Goal: Information Seeking & Learning: Learn about a topic

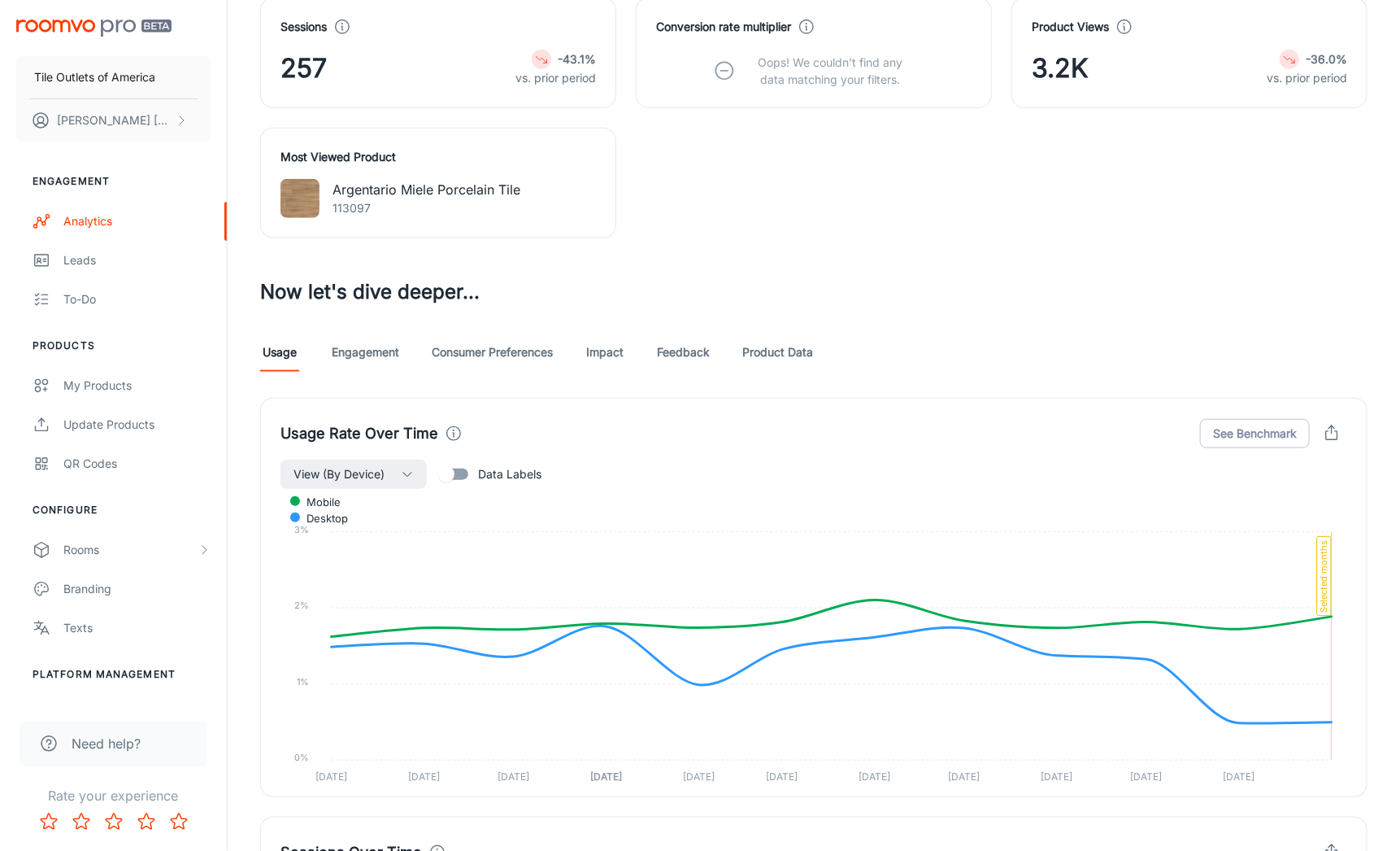
scroll to position [621, 0]
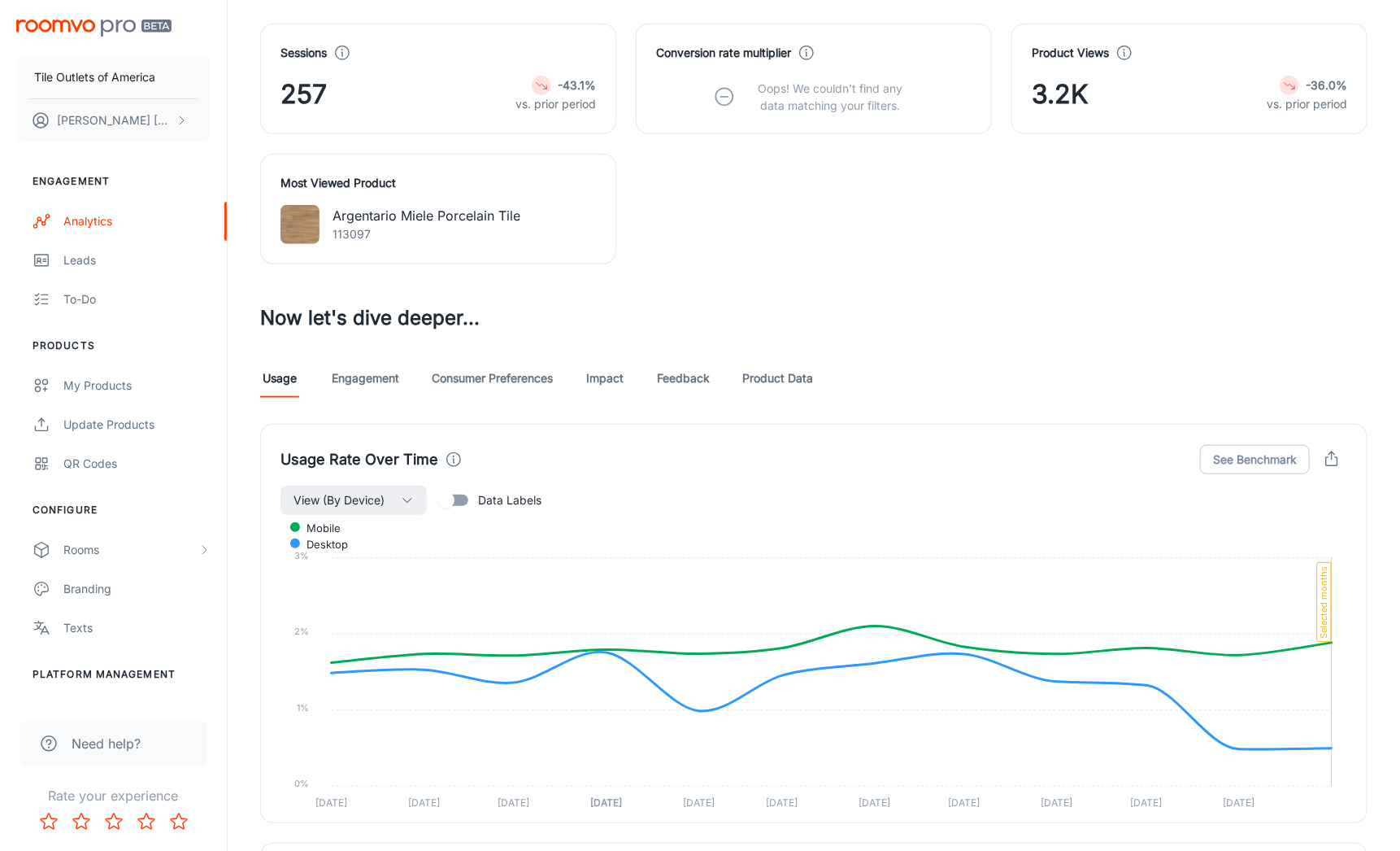
click at [780, 374] on link "Product Data" at bounding box center [777, 378] width 71 height 39
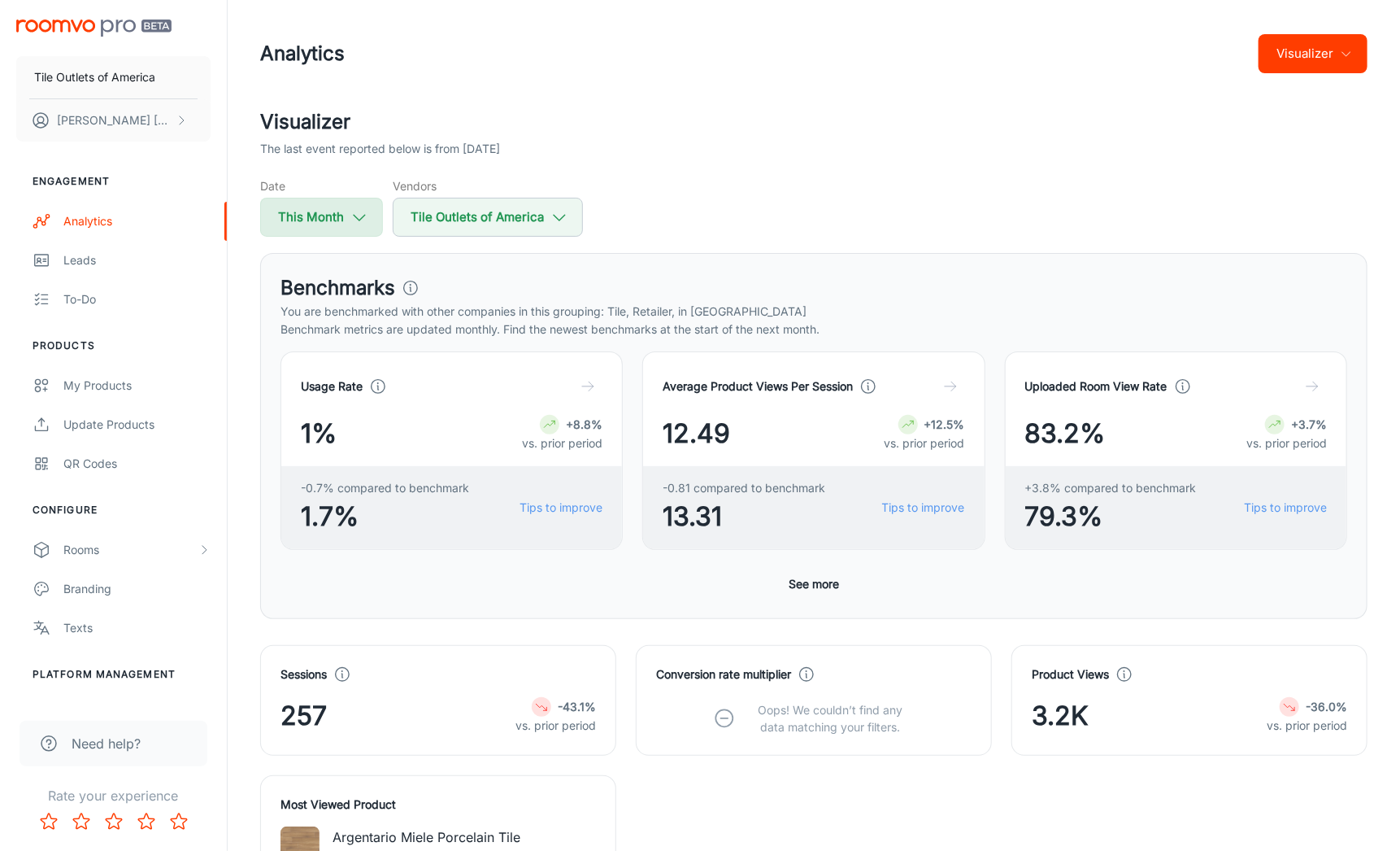
click at [355, 219] on icon "button" at bounding box center [359, 217] width 18 height 18
select select "8"
select select "2025"
select select "8"
select select "2025"
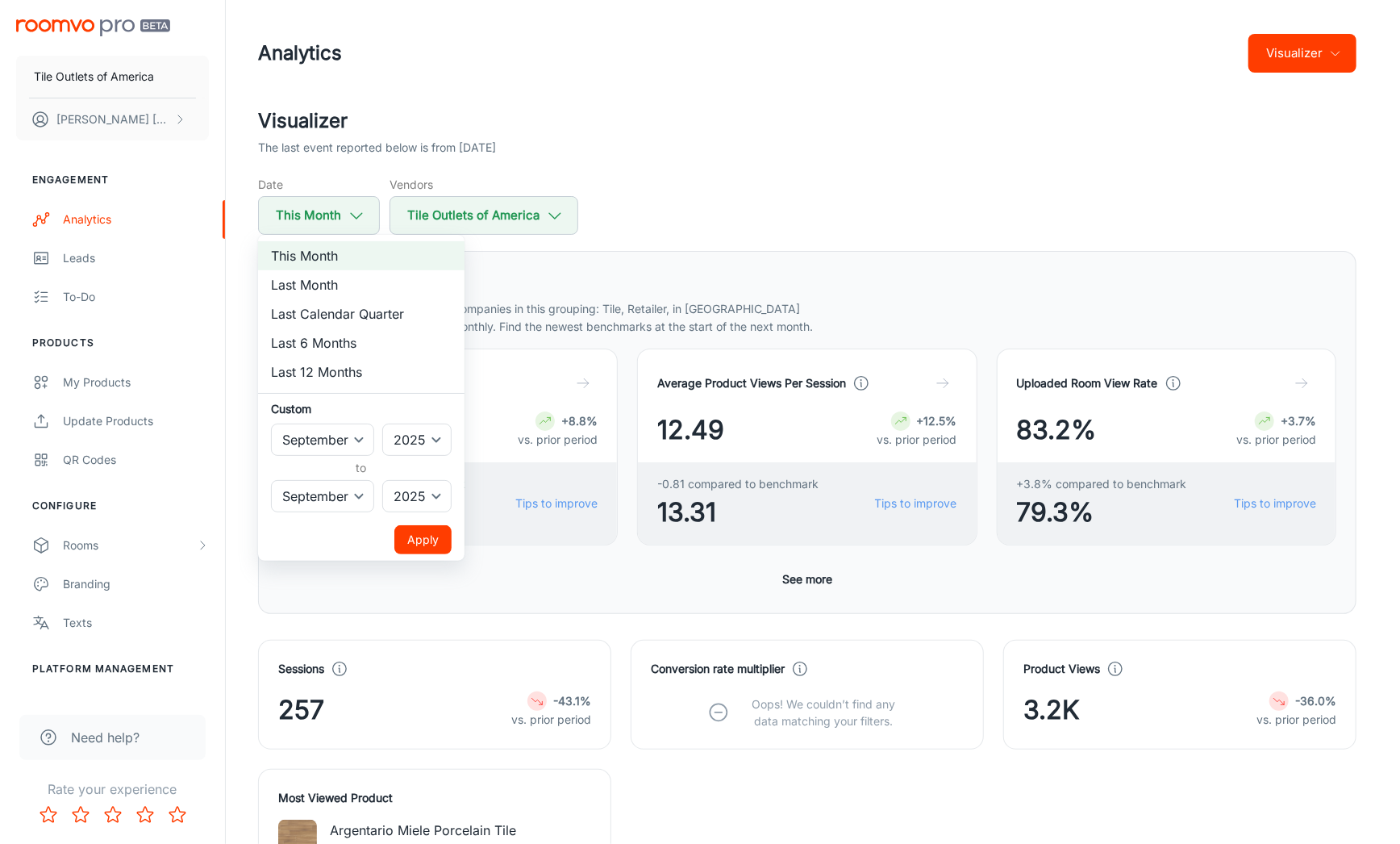
click at [305, 281] on li "Last Month" at bounding box center [362, 285] width 206 height 29
select select "7"
click at [414, 536] on button "Apply" at bounding box center [423, 539] width 57 height 29
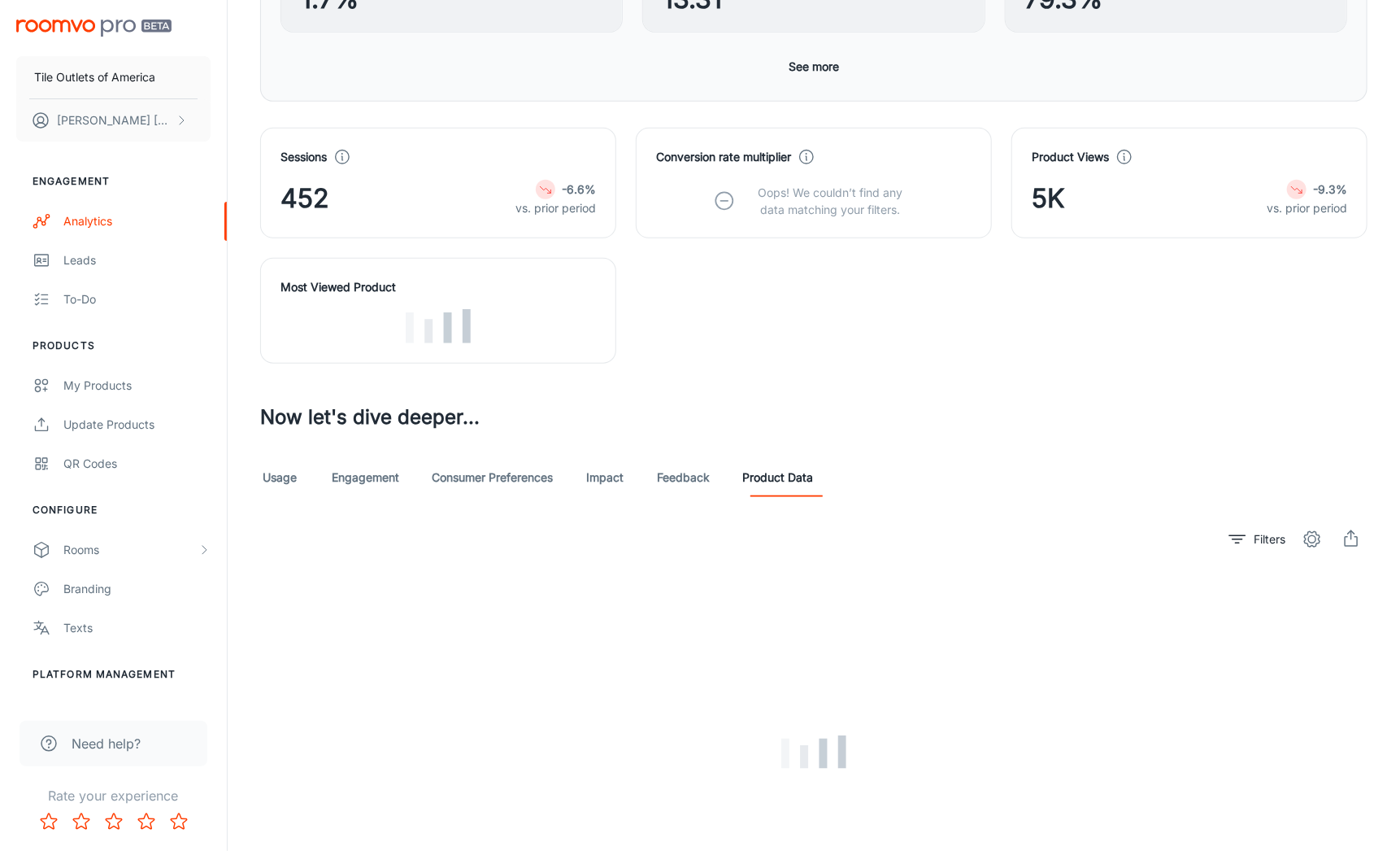
scroll to position [644, 0]
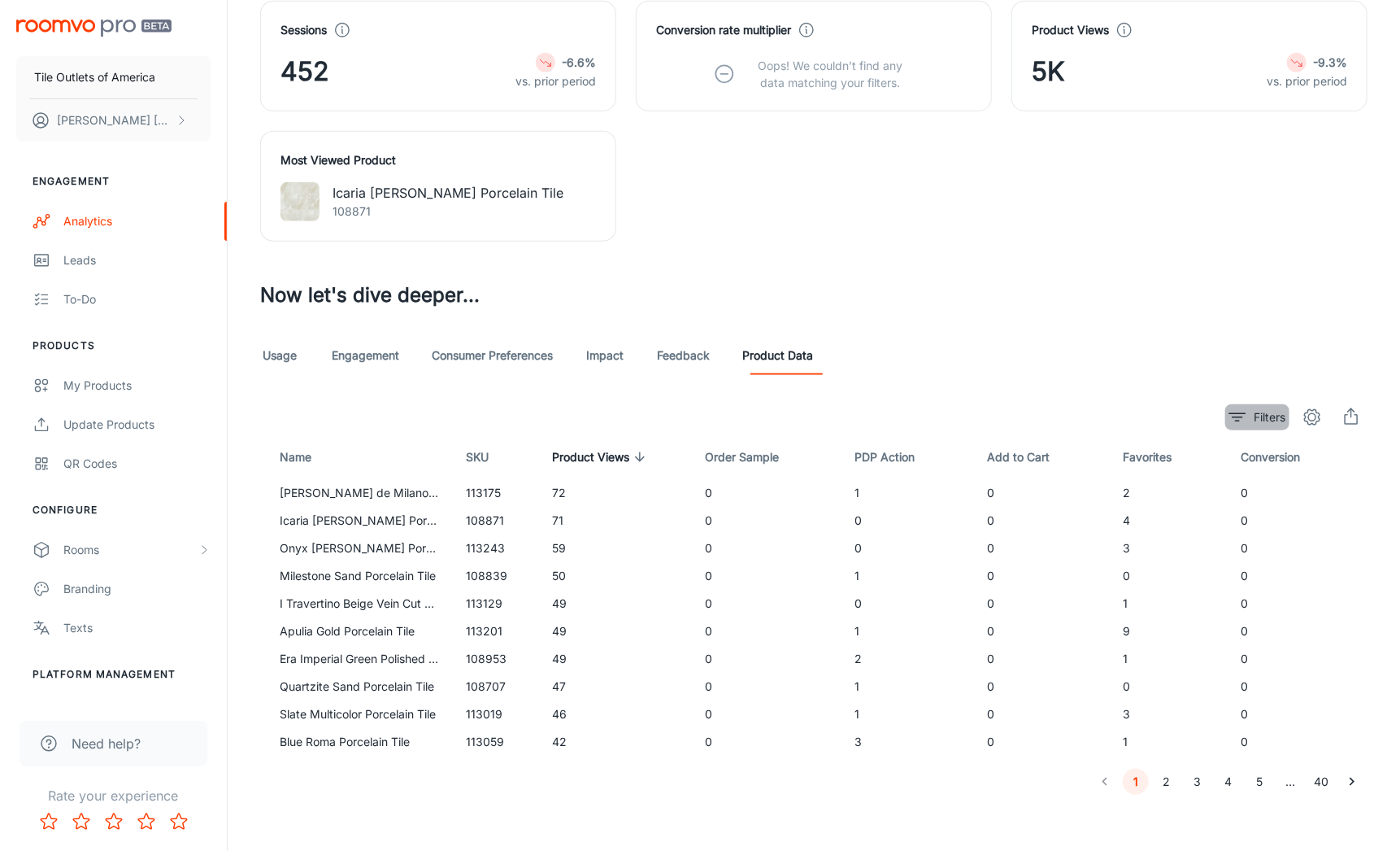
click at [1265, 413] on p "Filters" at bounding box center [1269, 417] width 32 height 18
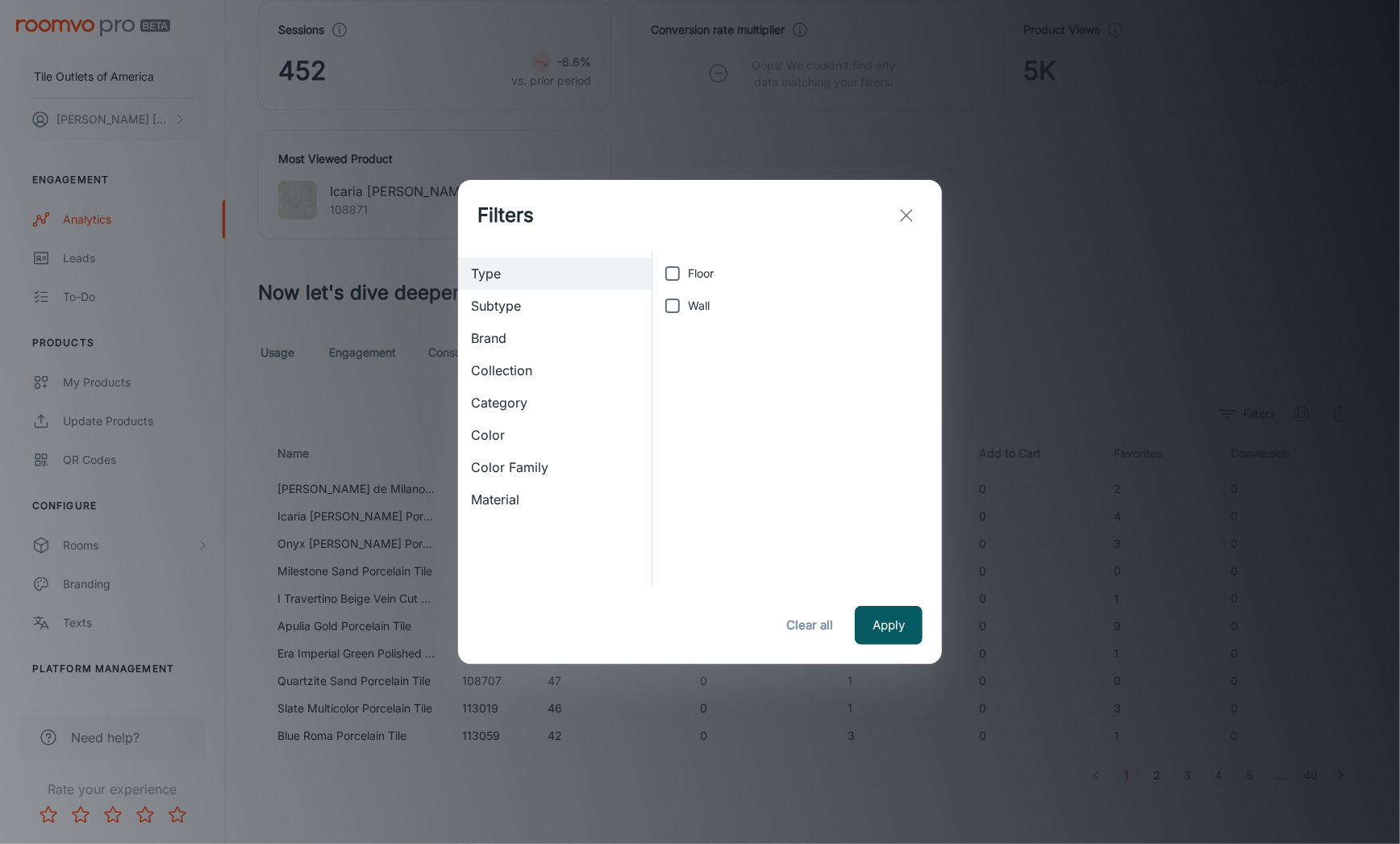
click at [516, 402] on span "Category" at bounding box center [555, 402] width 168 height 19
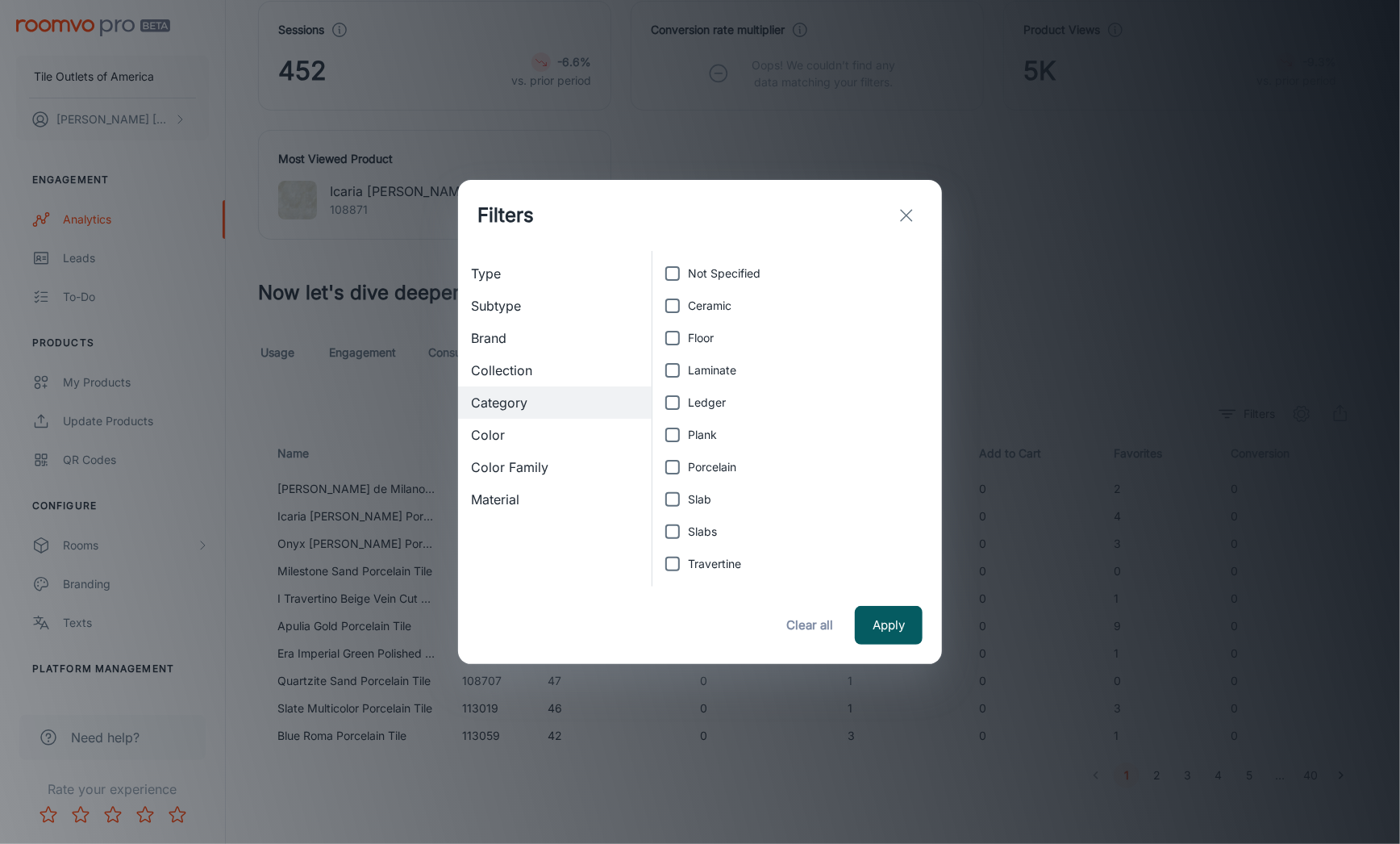
click at [672, 497] on input "Slab" at bounding box center [673, 499] width 32 height 32
checkbox input "true"
click at [673, 528] on input "Slabs" at bounding box center [673, 531] width 32 height 32
checkbox input "true"
click at [881, 626] on button "Apply" at bounding box center [889, 625] width 68 height 39
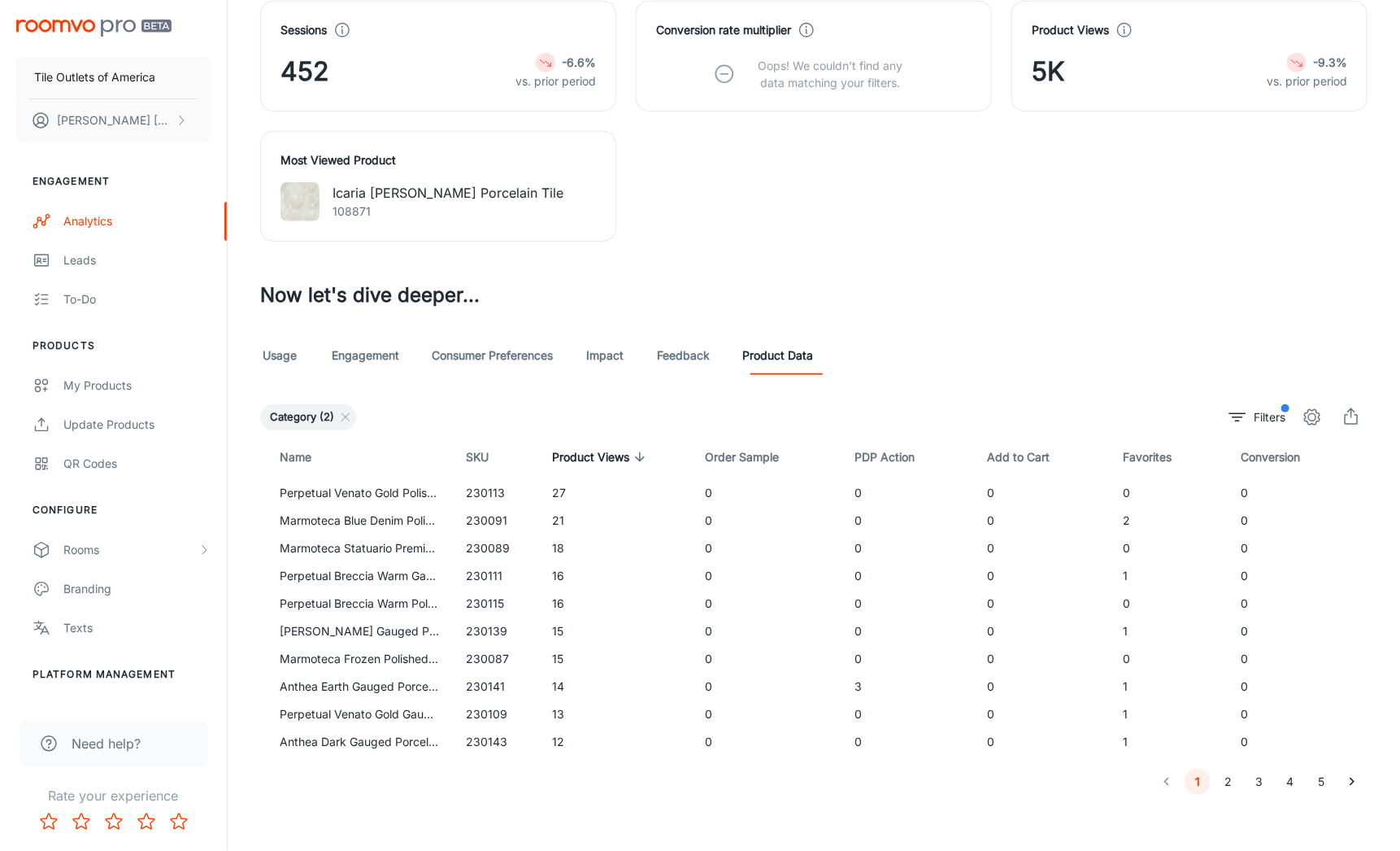
scroll to position [649, 0]
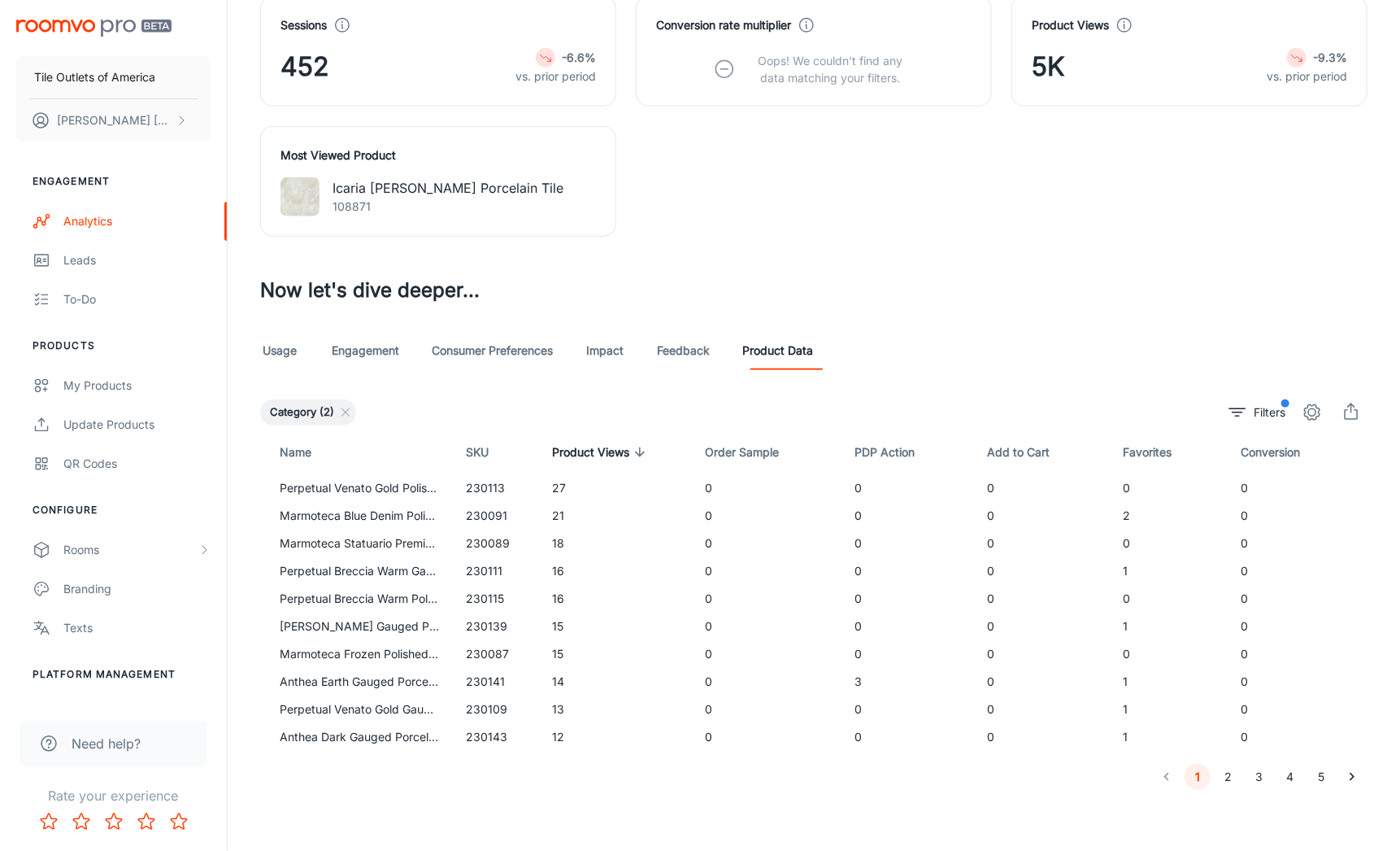
click at [1227, 771] on button "2" at bounding box center [1228, 776] width 26 height 26
click at [1257, 776] on button "3" at bounding box center [1259, 776] width 26 height 26
click at [475, 731] on td "230081" at bounding box center [496, 735] width 87 height 27
drag, startPoint x: 461, startPoint y: 738, endPoint x: 507, endPoint y: 741, distance: 46.1
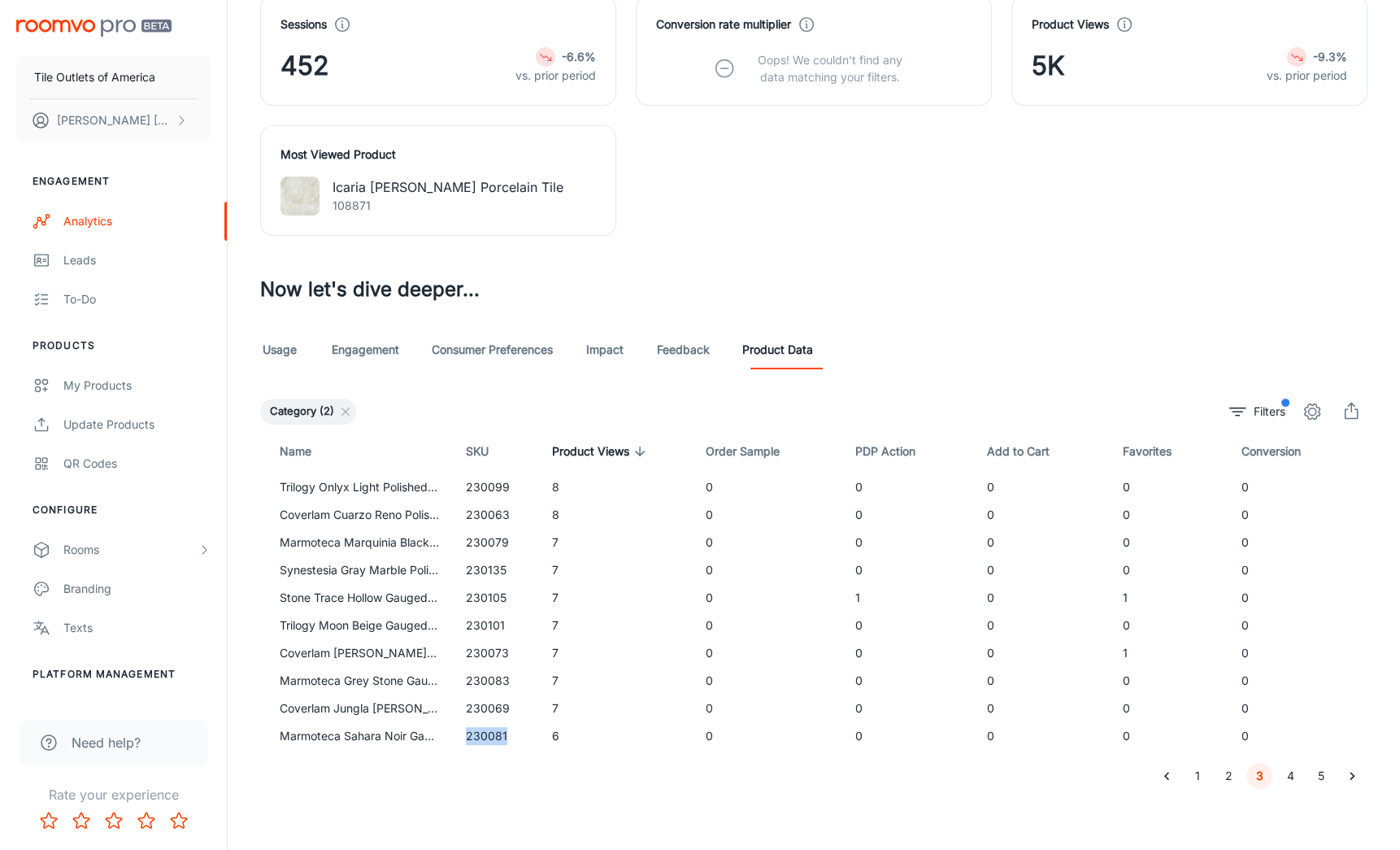
click at [507, 741] on td "230081" at bounding box center [496, 735] width 87 height 27
click at [1288, 771] on button "4" at bounding box center [1289, 775] width 26 height 26
click at [1314, 775] on button "5" at bounding box center [1320, 775] width 26 height 26
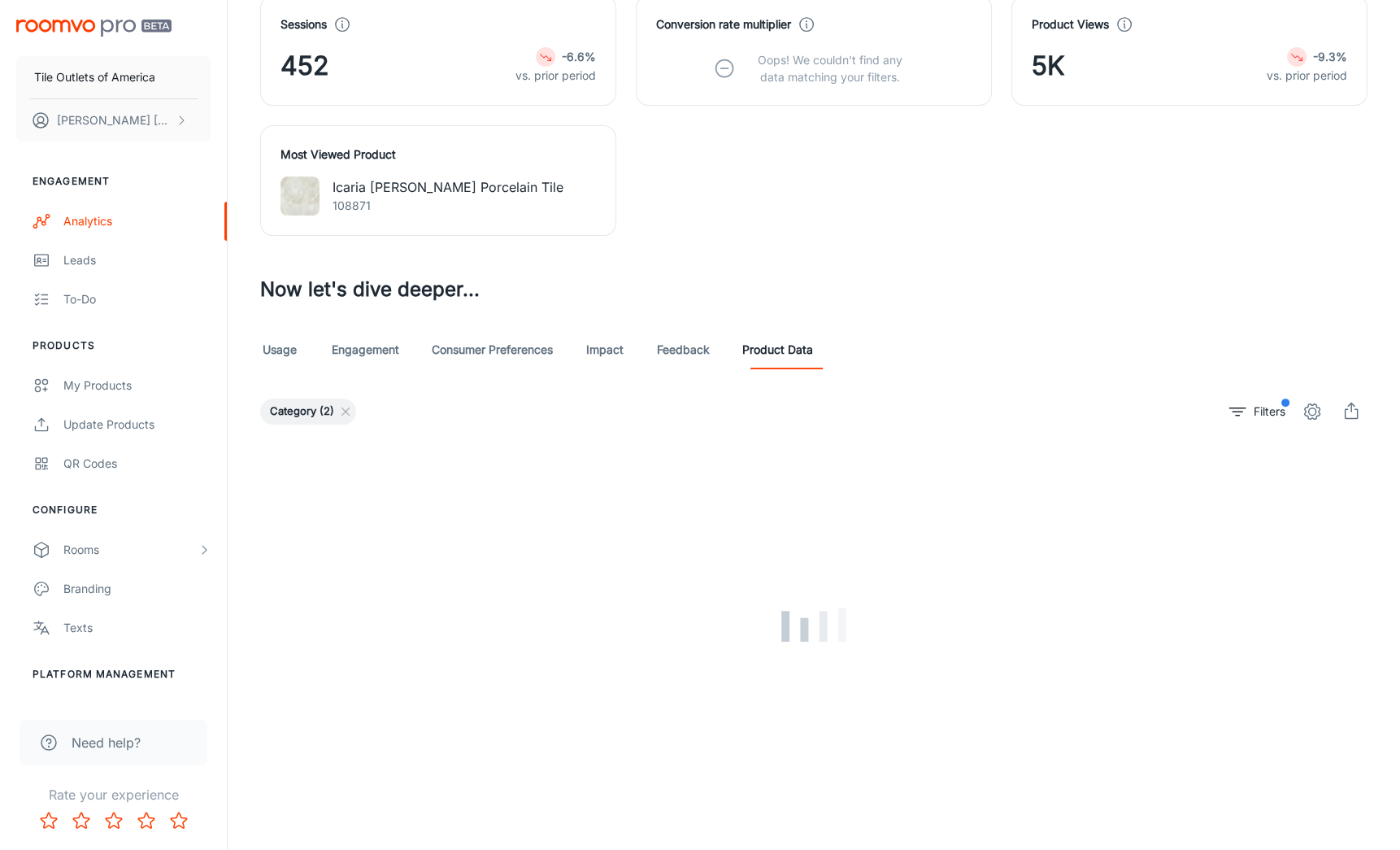
scroll to position [514, 0]
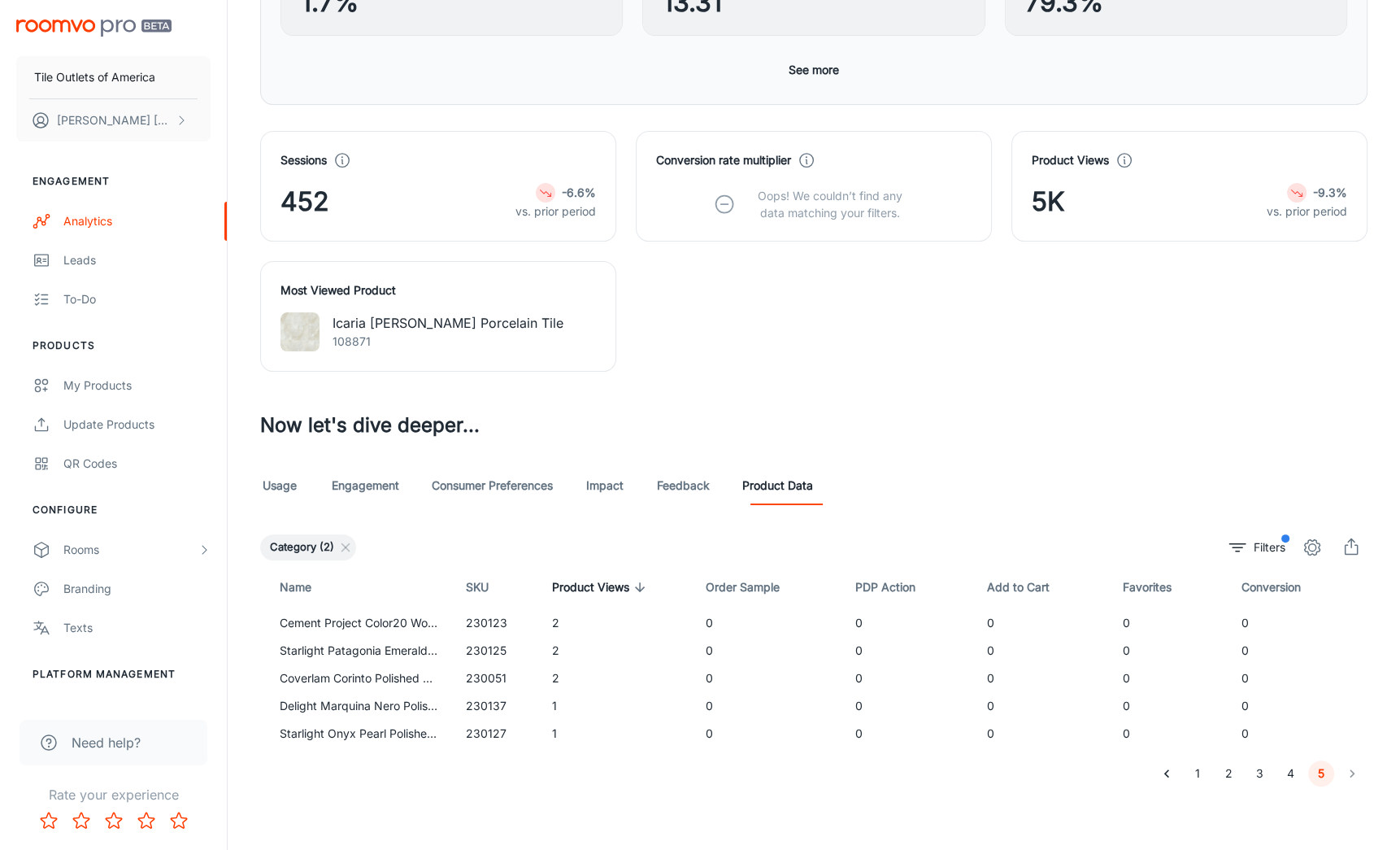
click at [1258, 768] on button "3" at bounding box center [1259, 773] width 26 height 26
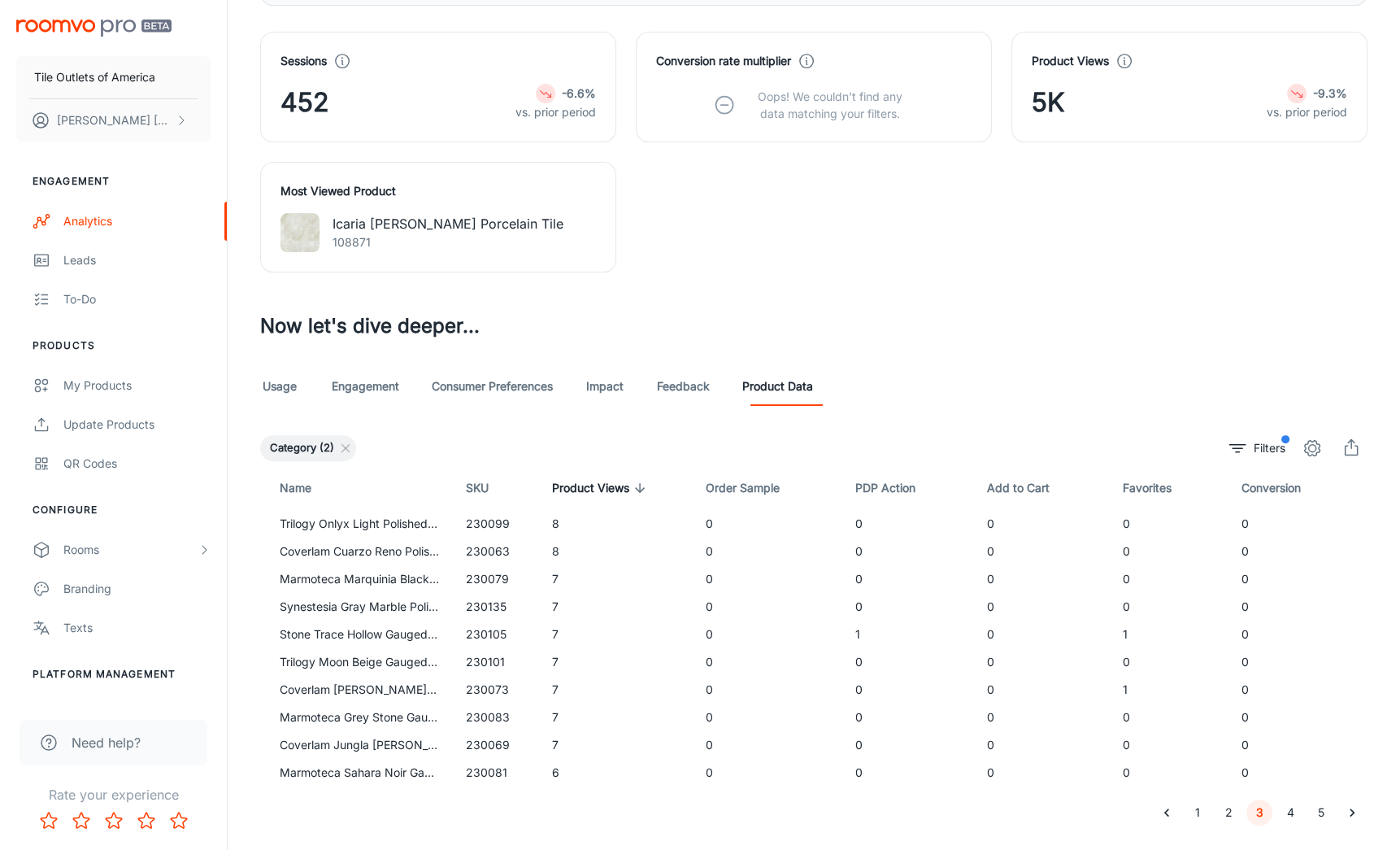
scroll to position [653, 0]
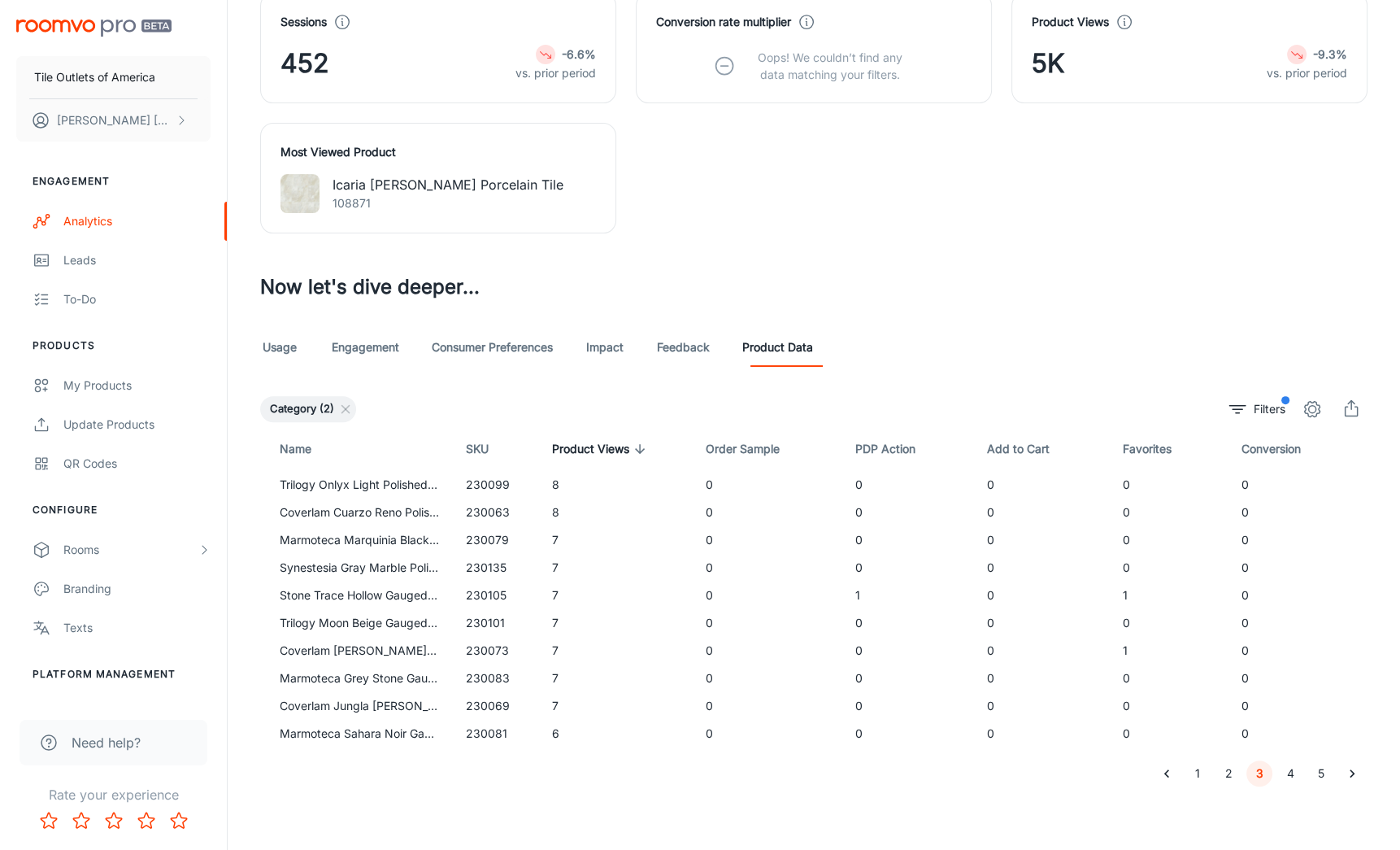
click at [1286, 771] on button "4" at bounding box center [1289, 773] width 26 height 26
click at [1270, 406] on p "Filters" at bounding box center [1269, 408] width 32 height 18
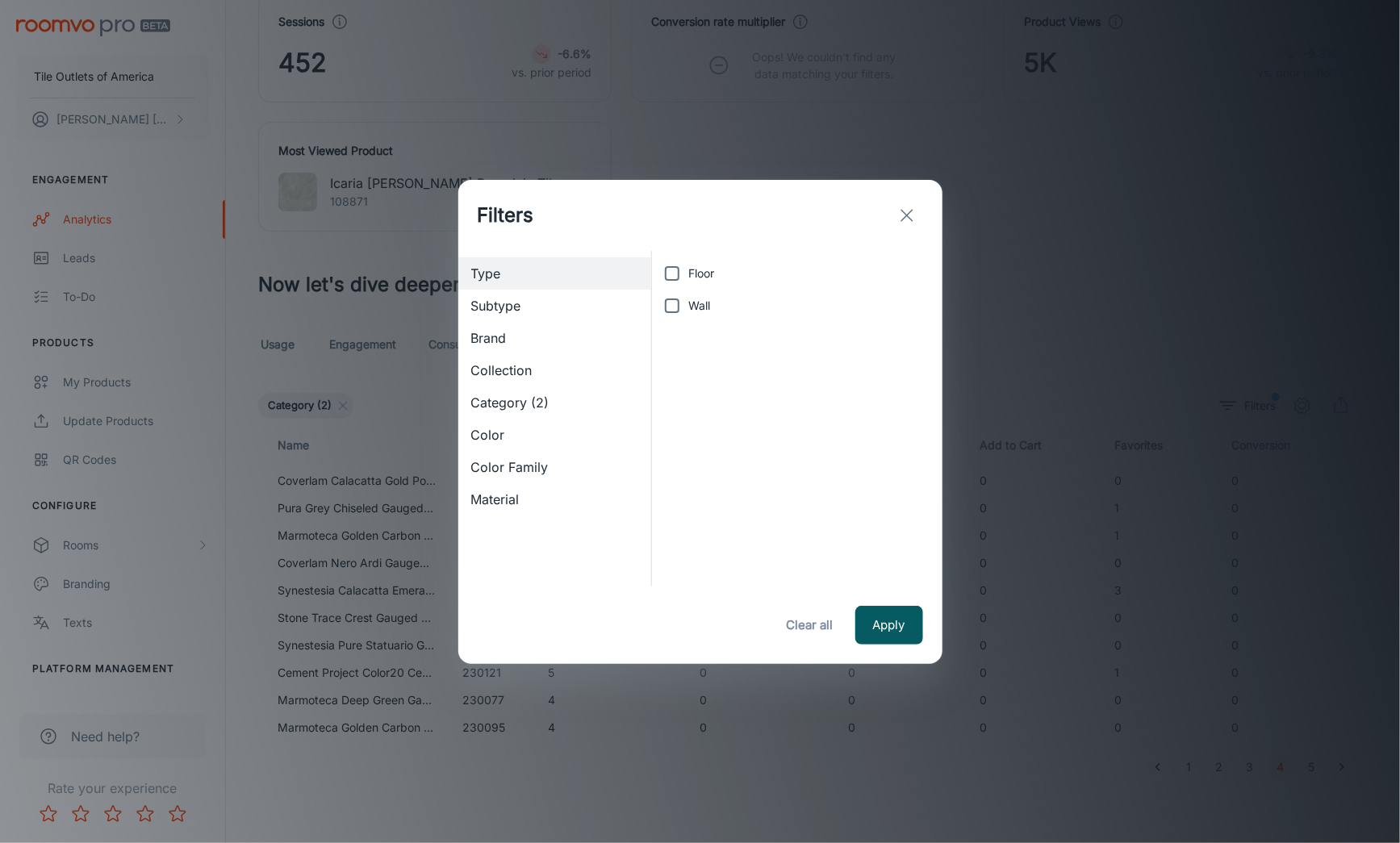
click at [495, 502] on span "Material" at bounding box center [555, 499] width 168 height 19
click at [489, 469] on span "Color Family" at bounding box center [555, 467] width 168 height 19
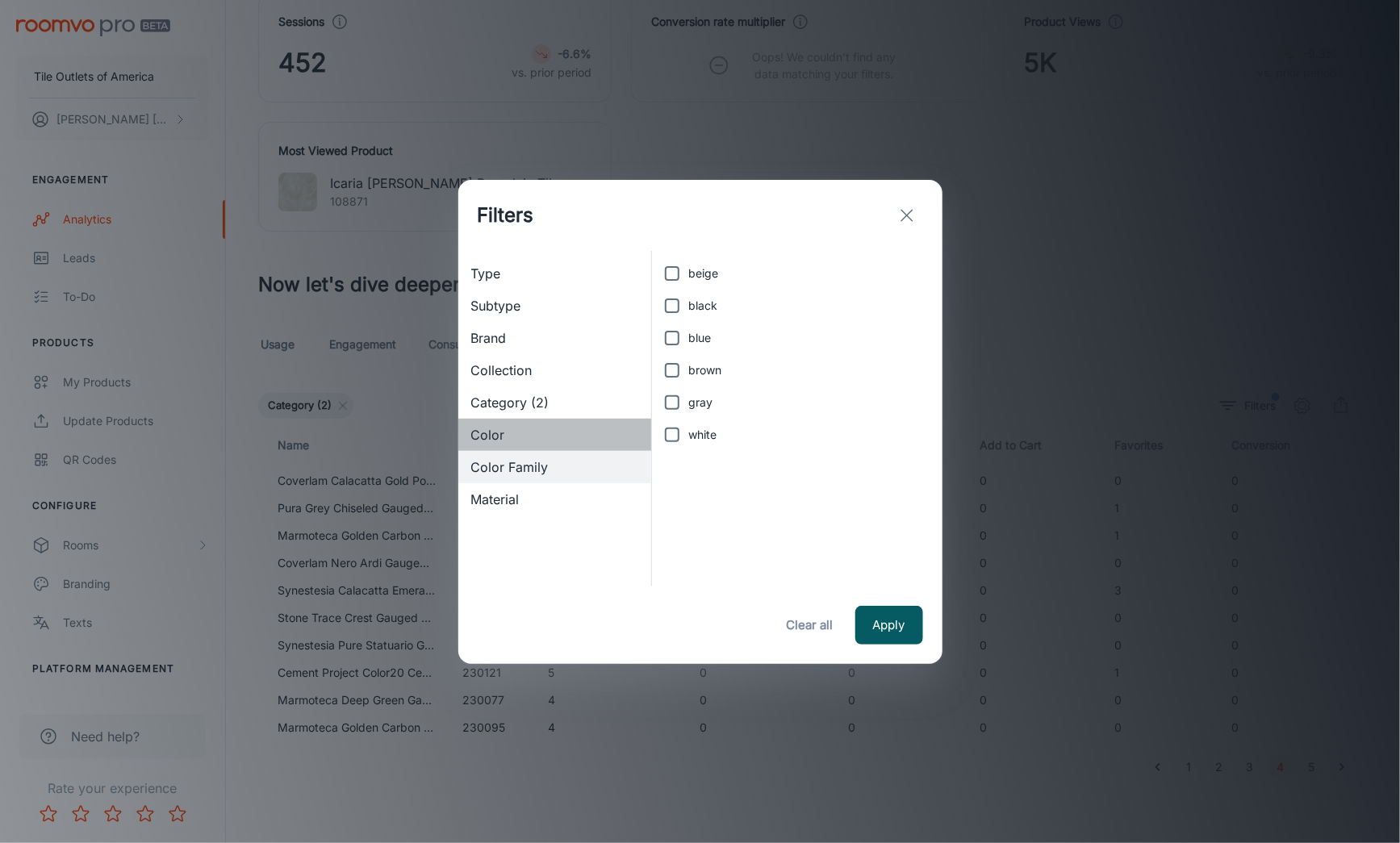
click at [480, 430] on span "Color" at bounding box center [555, 435] width 168 height 19
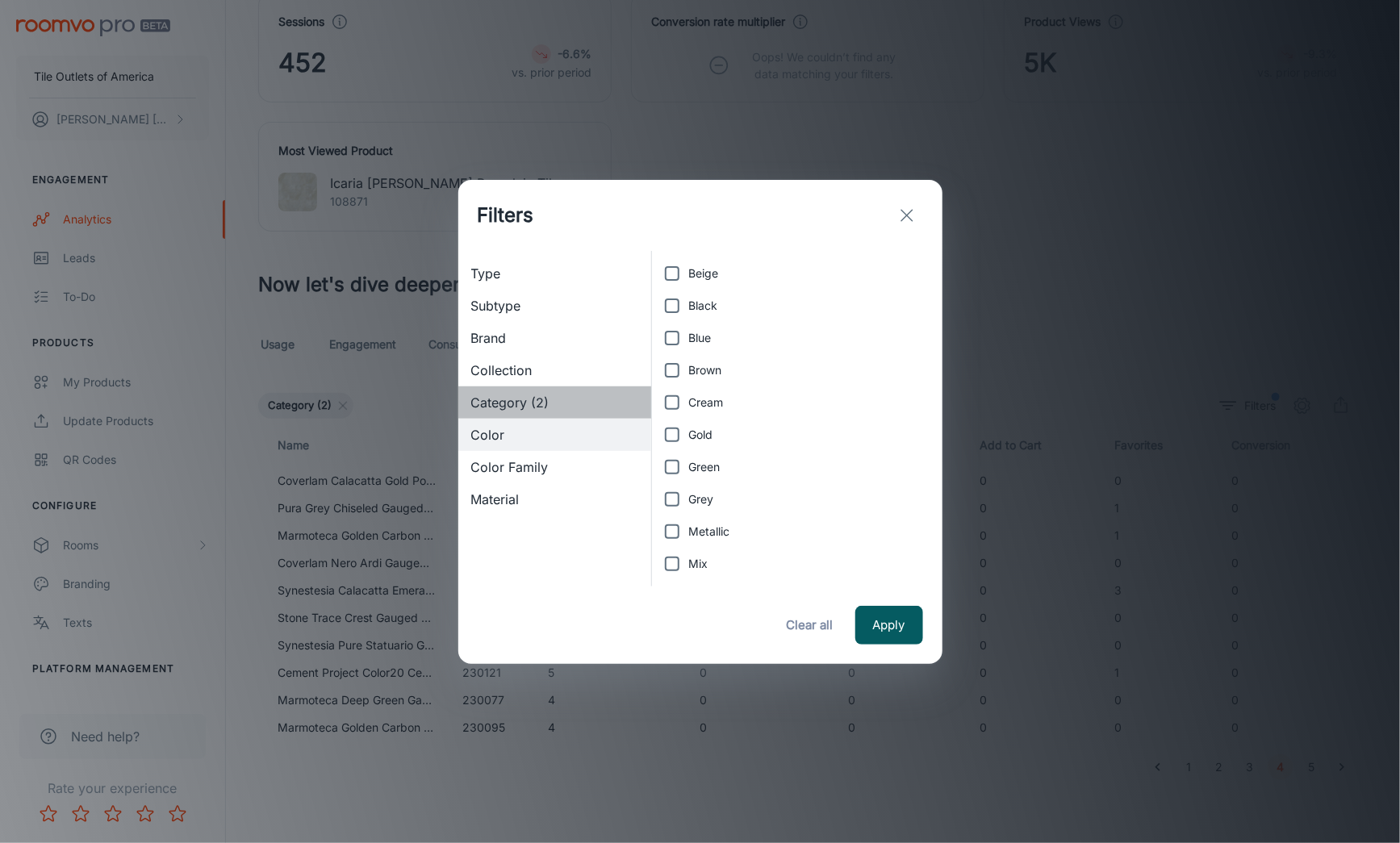
click at [491, 399] on span "Category (2)" at bounding box center [555, 402] width 168 height 19
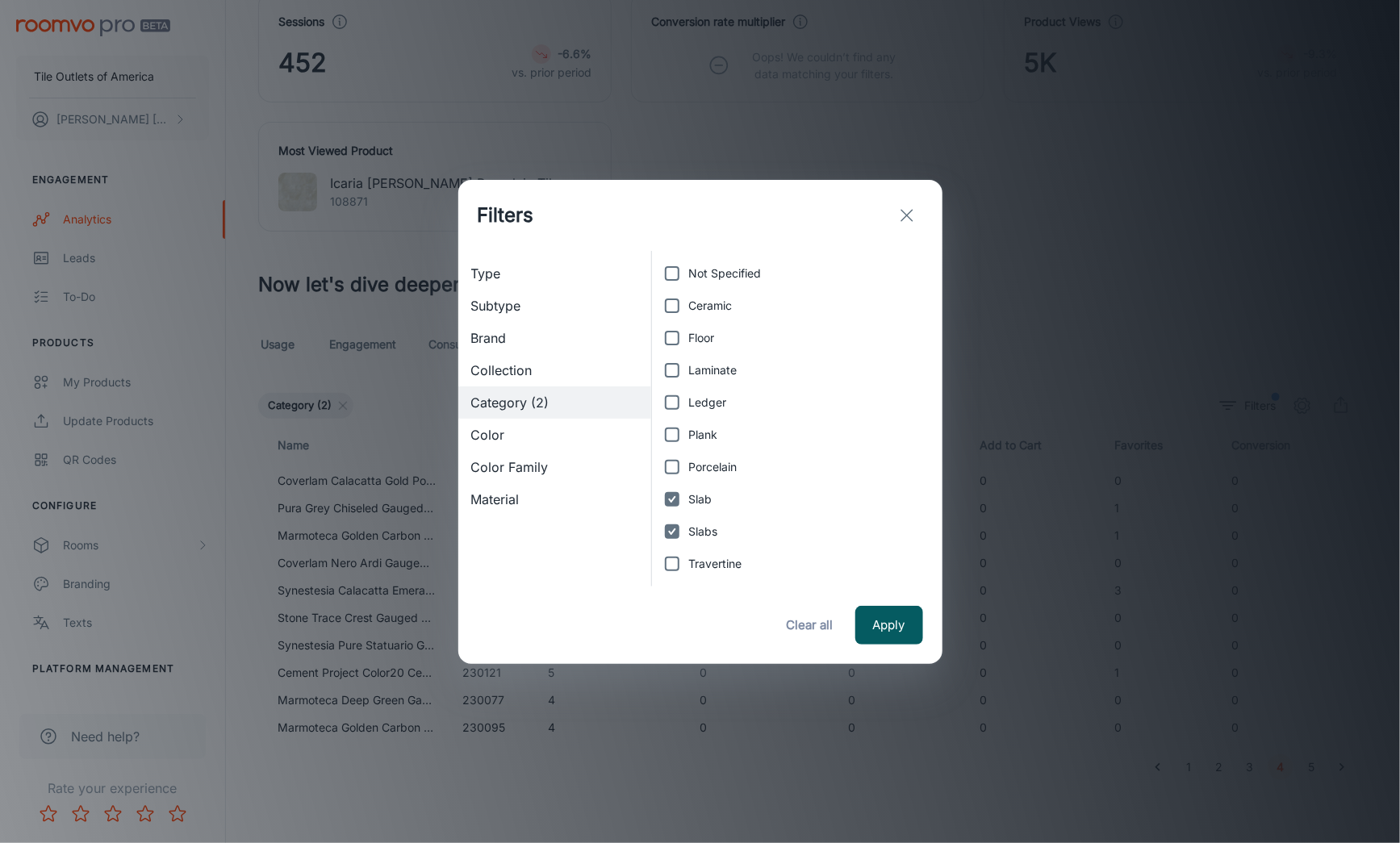
click at [484, 369] on span "Collection" at bounding box center [555, 370] width 168 height 19
click at [476, 332] on span "Brand" at bounding box center [555, 338] width 168 height 19
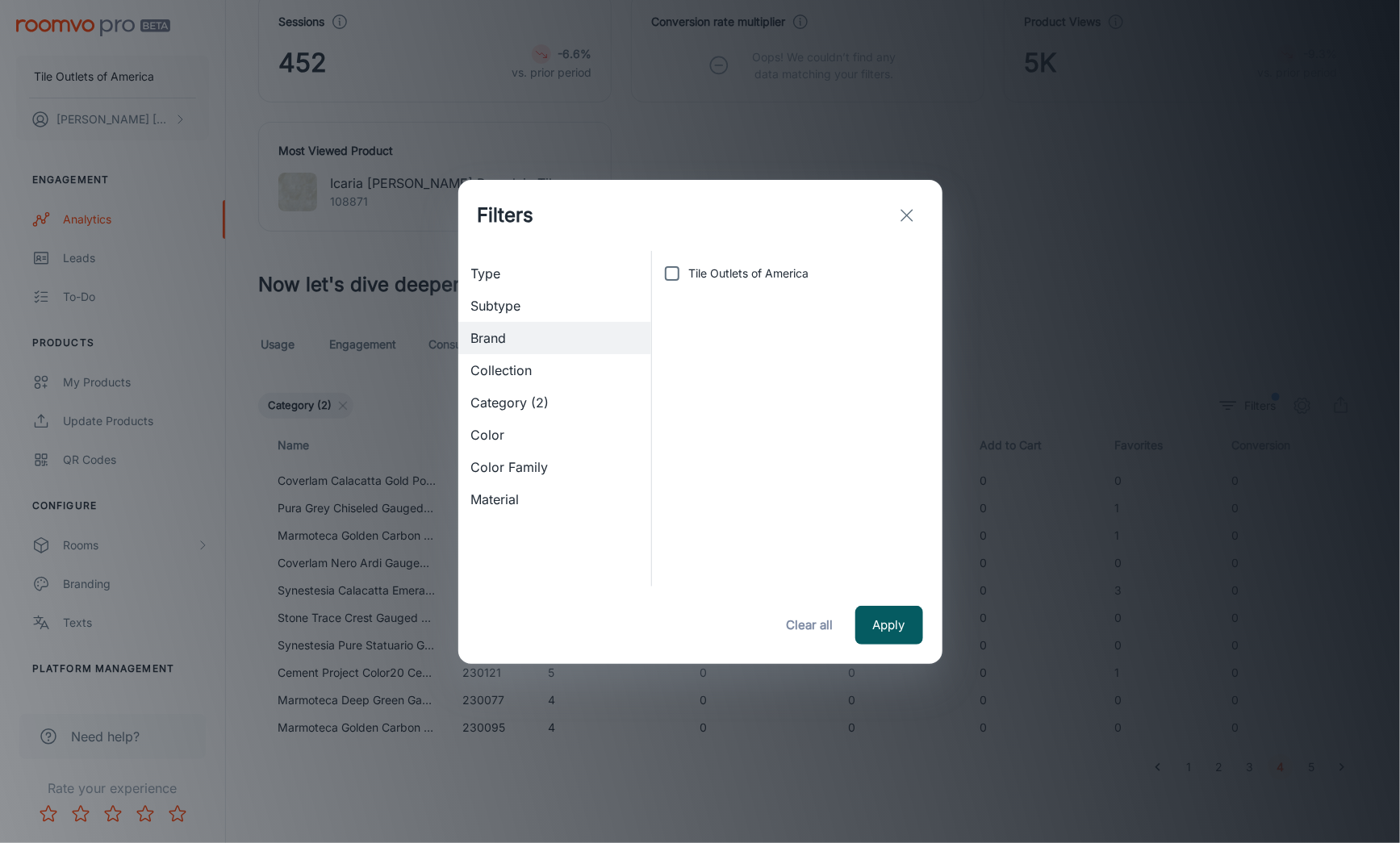
click at [474, 304] on span "Subtype" at bounding box center [555, 306] width 168 height 19
click at [902, 210] on line "exit" at bounding box center [907, 215] width 12 height 12
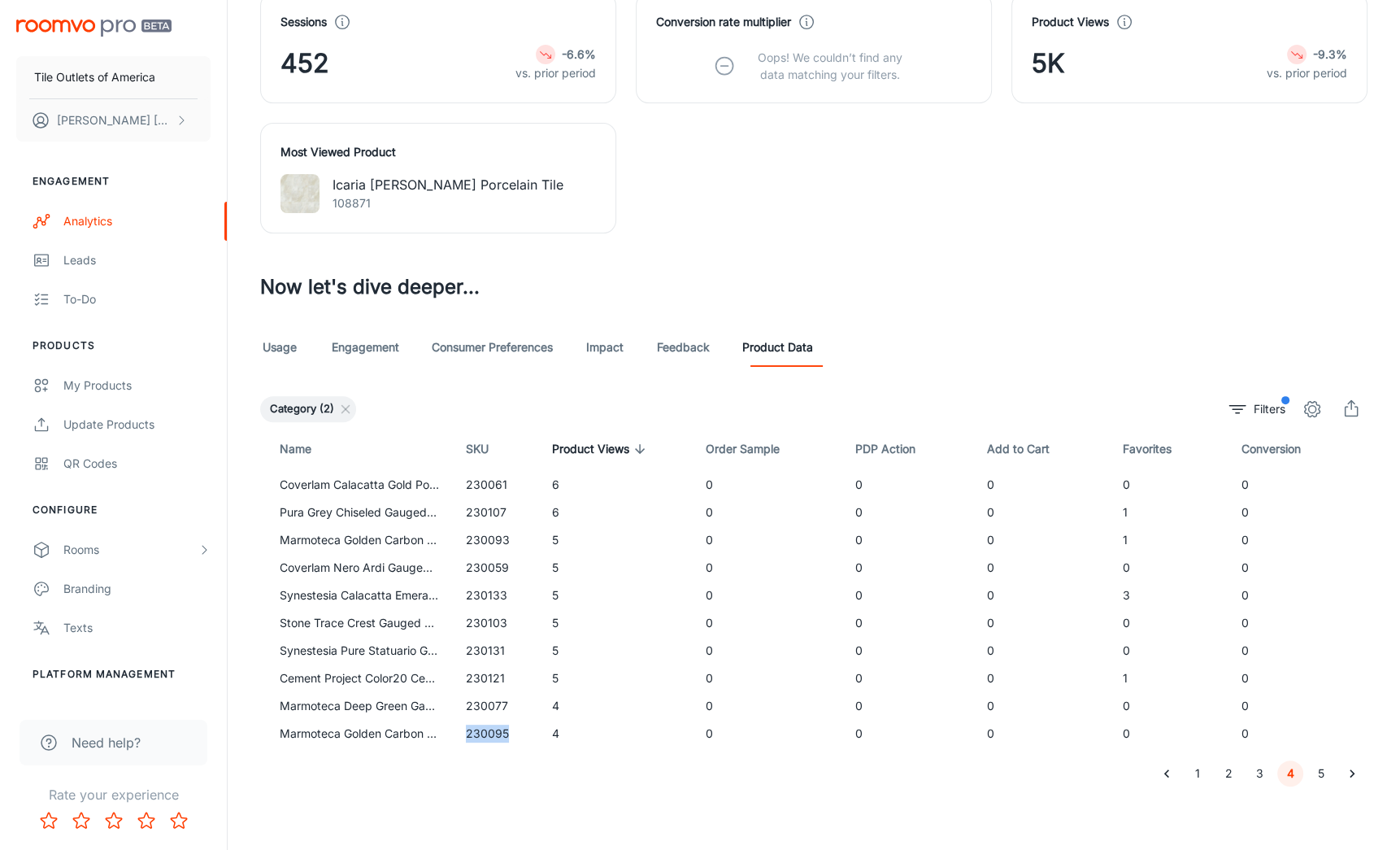
drag, startPoint x: 503, startPoint y: 733, endPoint x: 460, endPoint y: 739, distance: 43.4
click at [460, 739] on td "230095" at bounding box center [496, 733] width 87 height 27
click at [1260, 771] on button "3" at bounding box center [1259, 773] width 26 height 26
click at [1295, 776] on button "4" at bounding box center [1289, 773] width 26 height 26
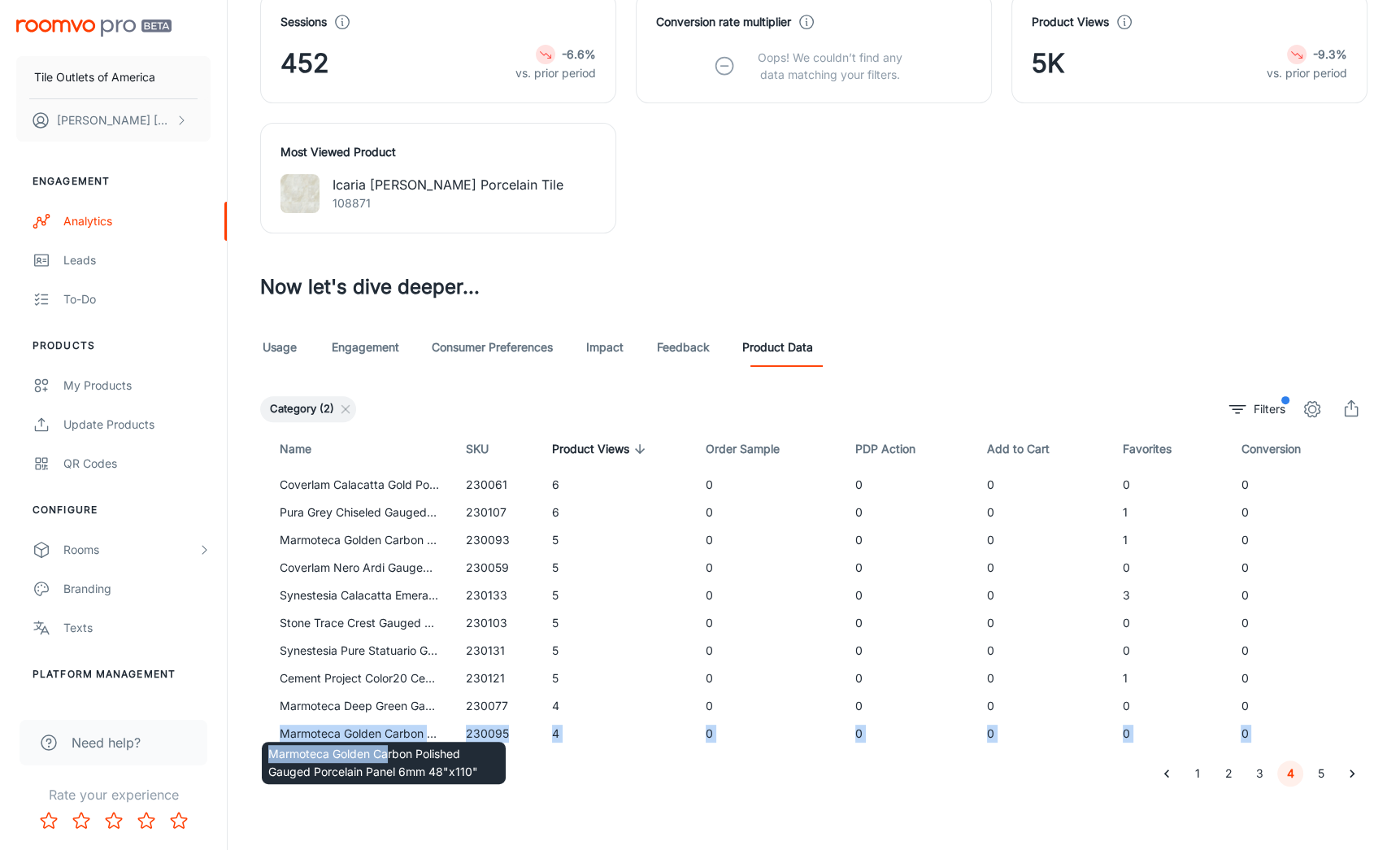
drag, startPoint x: 280, startPoint y: 731, endPoint x: 388, endPoint y: 741, distance: 108.5
click at [542, 776] on div "1 2 3 4 5" at bounding box center [814, 773] width 1107 height 26
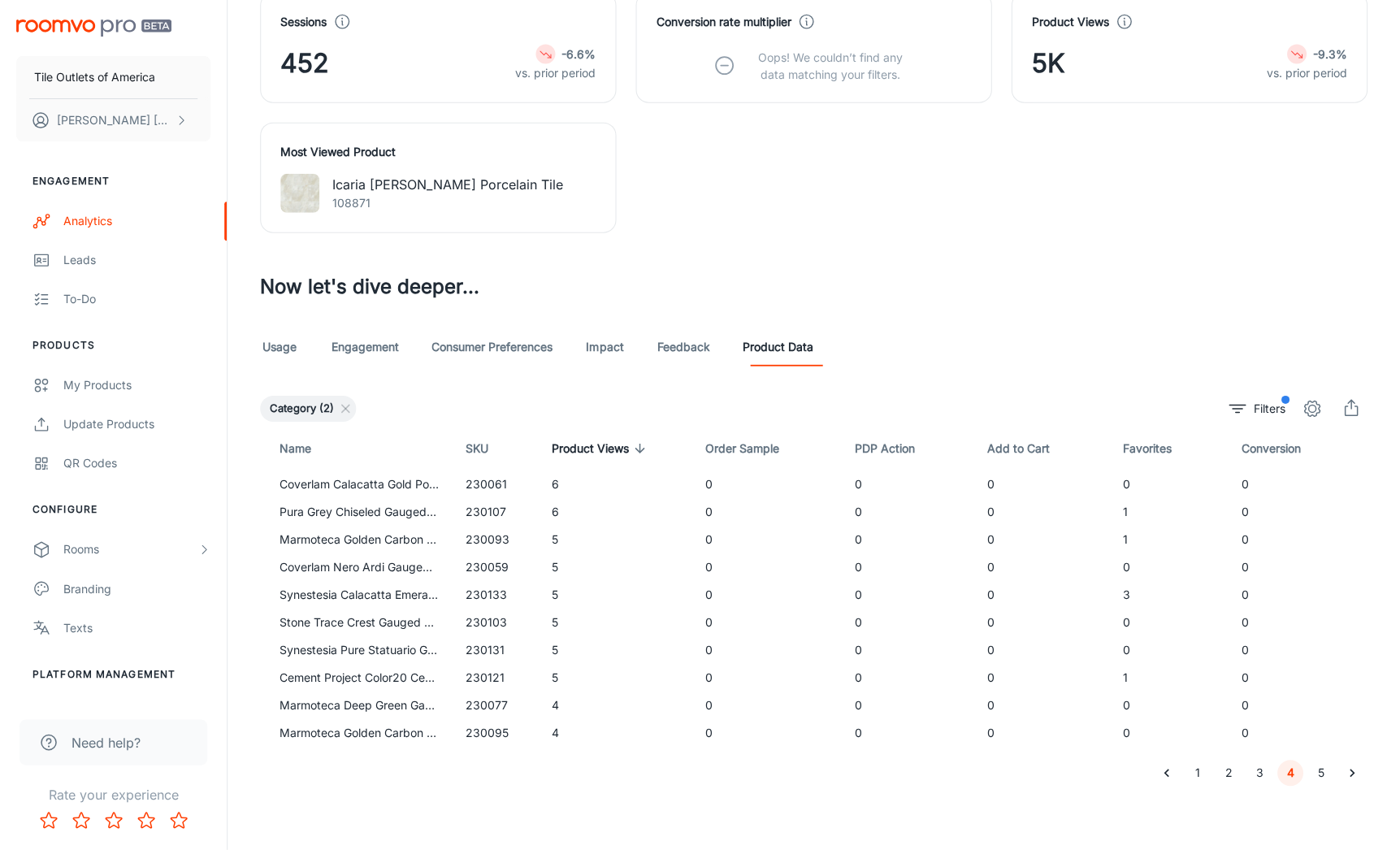
scroll to position [647, 0]
